Goal: Transaction & Acquisition: Download file/media

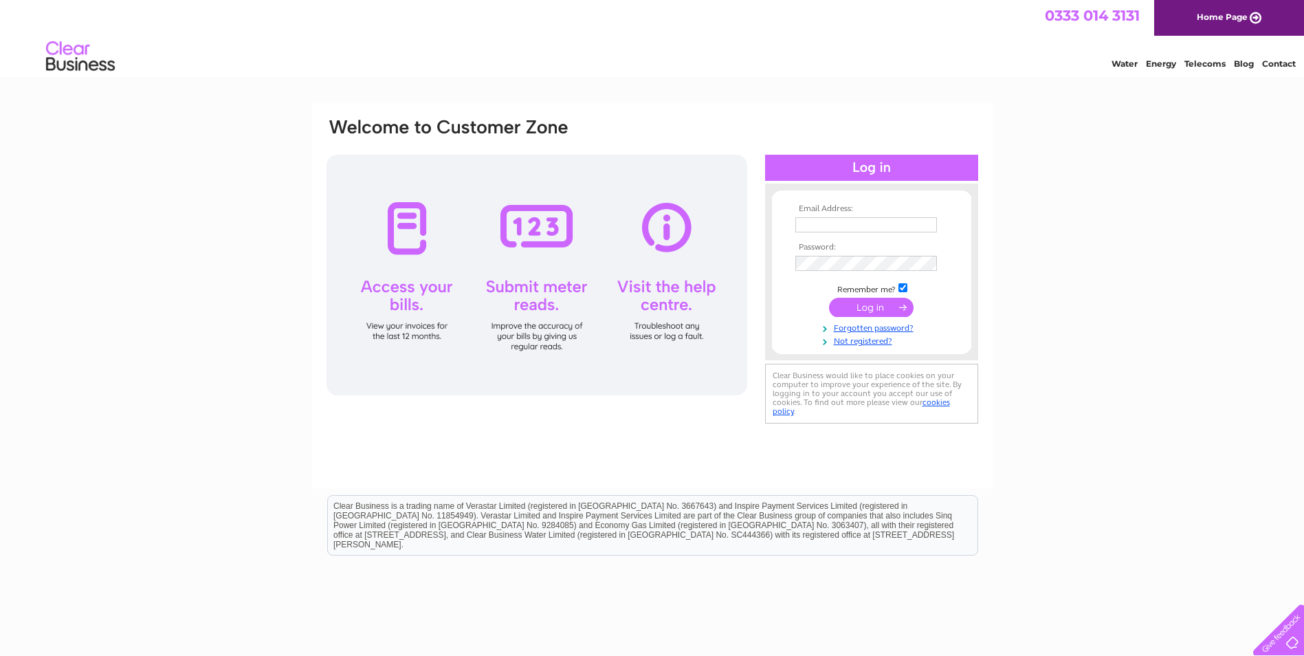
type input "aj-robson@btconnect.com"
click at [865, 305] on input "submit" at bounding box center [871, 307] width 85 height 19
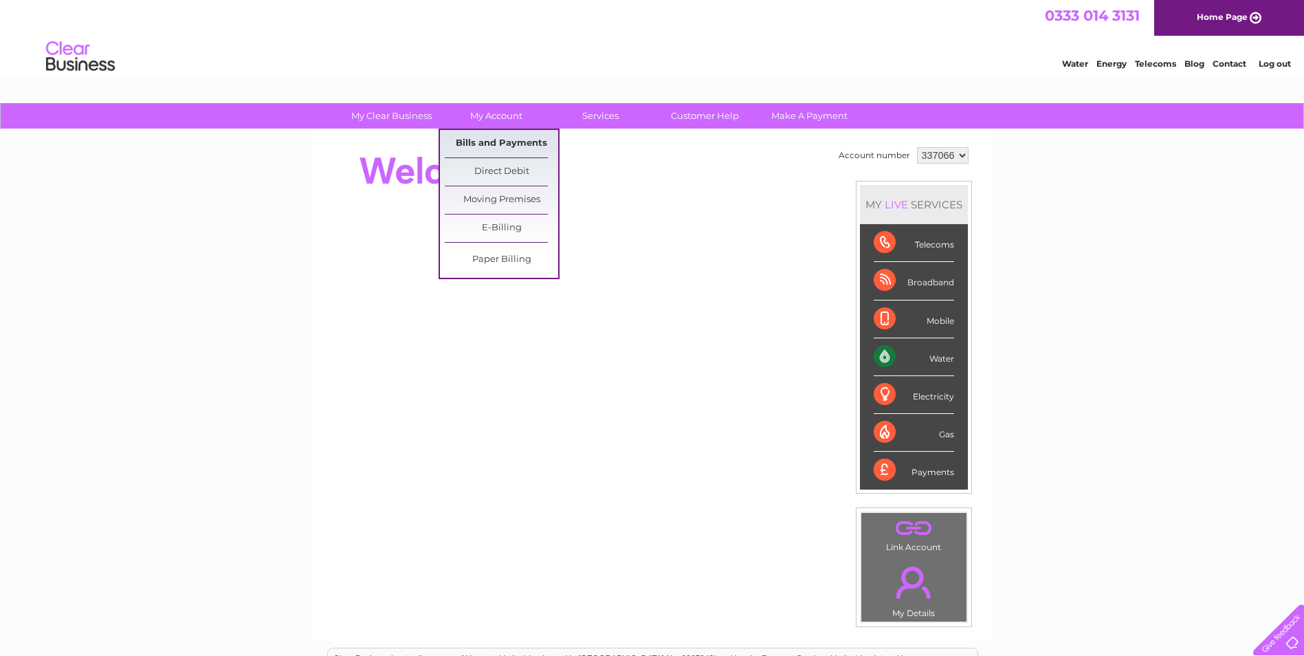
click at [515, 139] on link "Bills and Payments" at bounding box center [501, 143] width 113 height 27
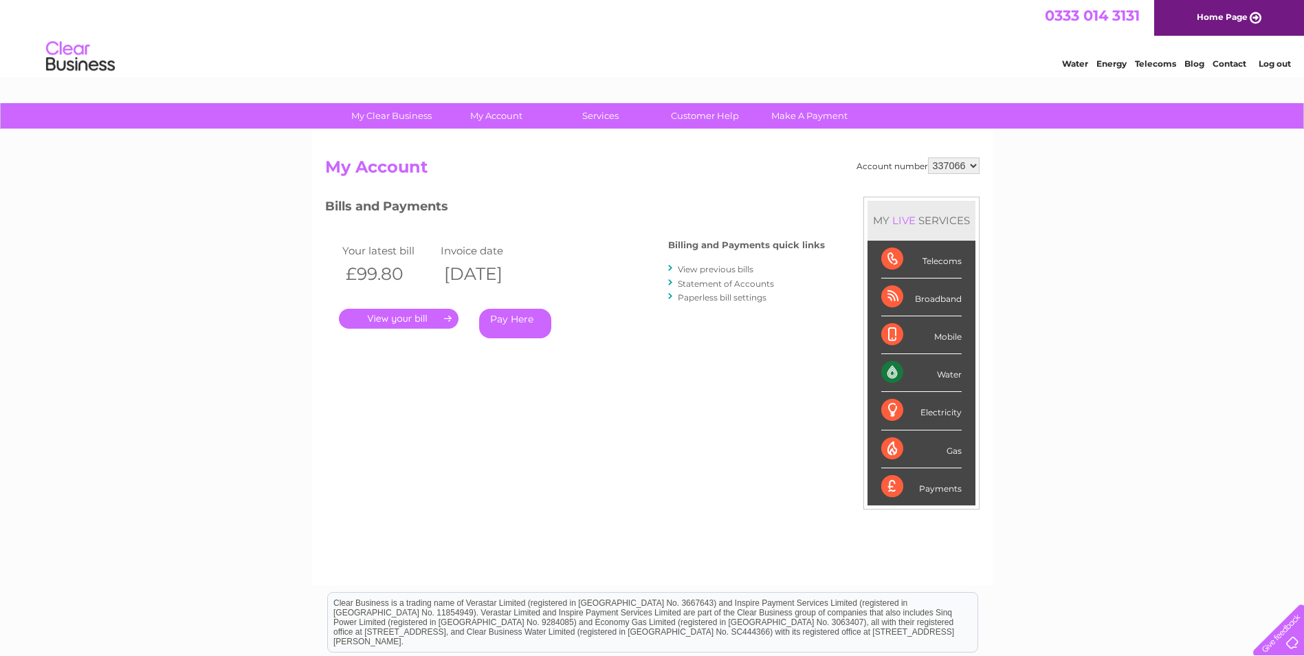
click at [405, 318] on link "." at bounding box center [399, 319] width 120 height 20
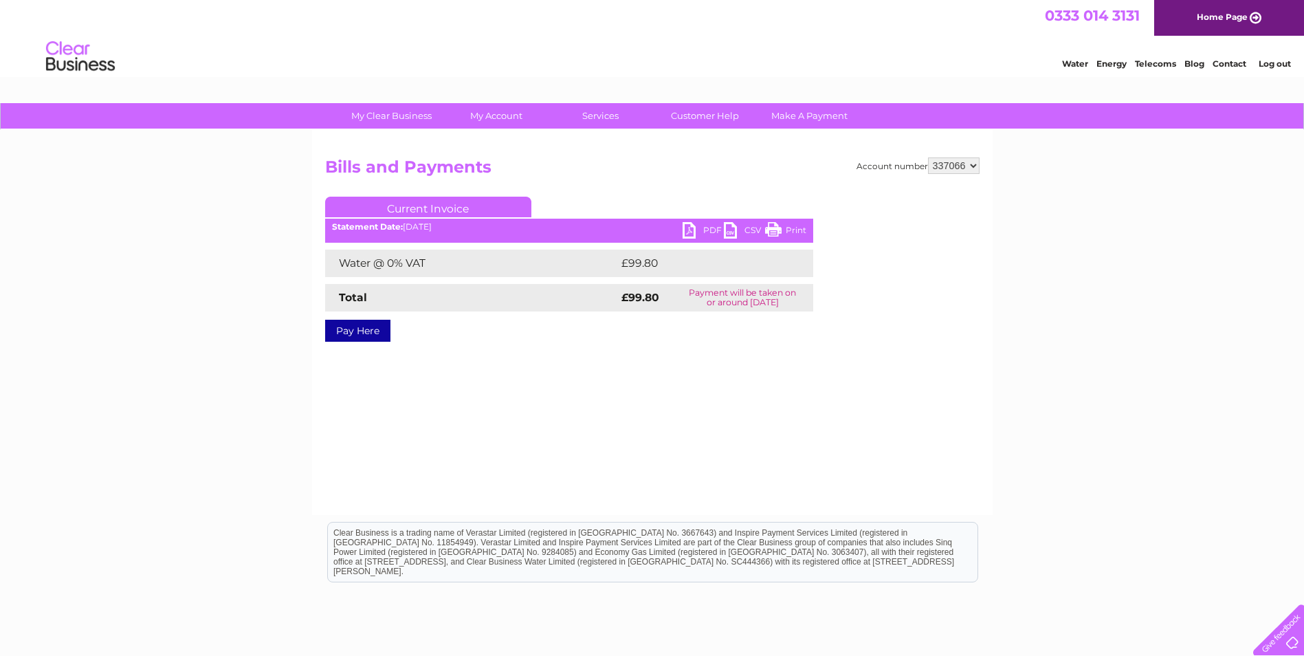
click at [690, 230] on link "PDF" at bounding box center [703, 232] width 41 height 20
